Goal: Task Accomplishment & Management: Use online tool/utility

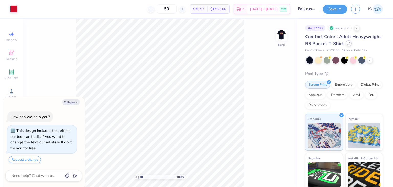
click at [346, 46] on div at bounding box center [349, 43] width 6 height 6
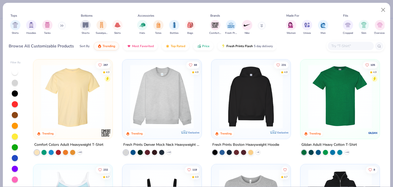
click at [80, 90] on img at bounding box center [72, 97] width 69 height 64
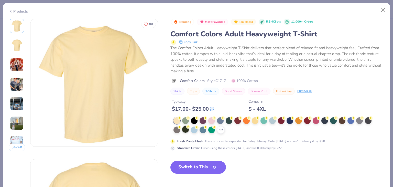
click at [220, 127] on div "+ 38" at bounding box center [221, 130] width 8 height 8
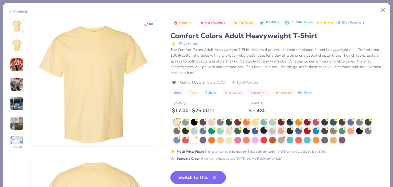
click at [262, 130] on div at bounding box center [264, 130] width 7 height 7
click at [202, 171] on button "Switch to This" at bounding box center [199, 177] width 56 height 13
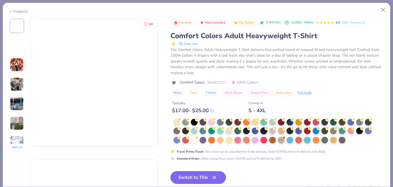
click at [208, 173] on button "Switch to This" at bounding box center [199, 177] width 56 height 13
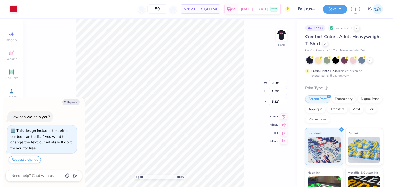
type textarea "x"
type input "3.00"
type textarea "x"
type input "4.18"
type input "1.90"
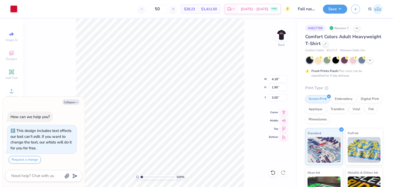
type textarea "x"
type input "4.54"
type input "2.06"
click at [285, 36] on img at bounding box center [282, 35] width 20 height 20
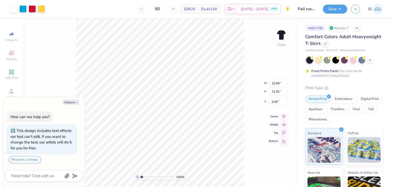
type textarea "x"
type input "3.00"
click at [334, 8] on button "Save" at bounding box center [335, 8] width 24 height 9
type textarea "x"
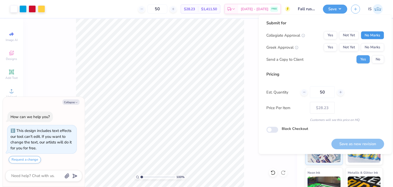
click at [362, 34] on button "No Marks" at bounding box center [372, 35] width 23 height 8
click at [326, 48] on button "Yes" at bounding box center [330, 47] width 13 height 8
click at [350, 141] on button "Save as new revision" at bounding box center [358, 144] width 53 height 11
type input "$28.23"
type textarea "x"
